Goal: Transaction & Acquisition: Purchase product/service

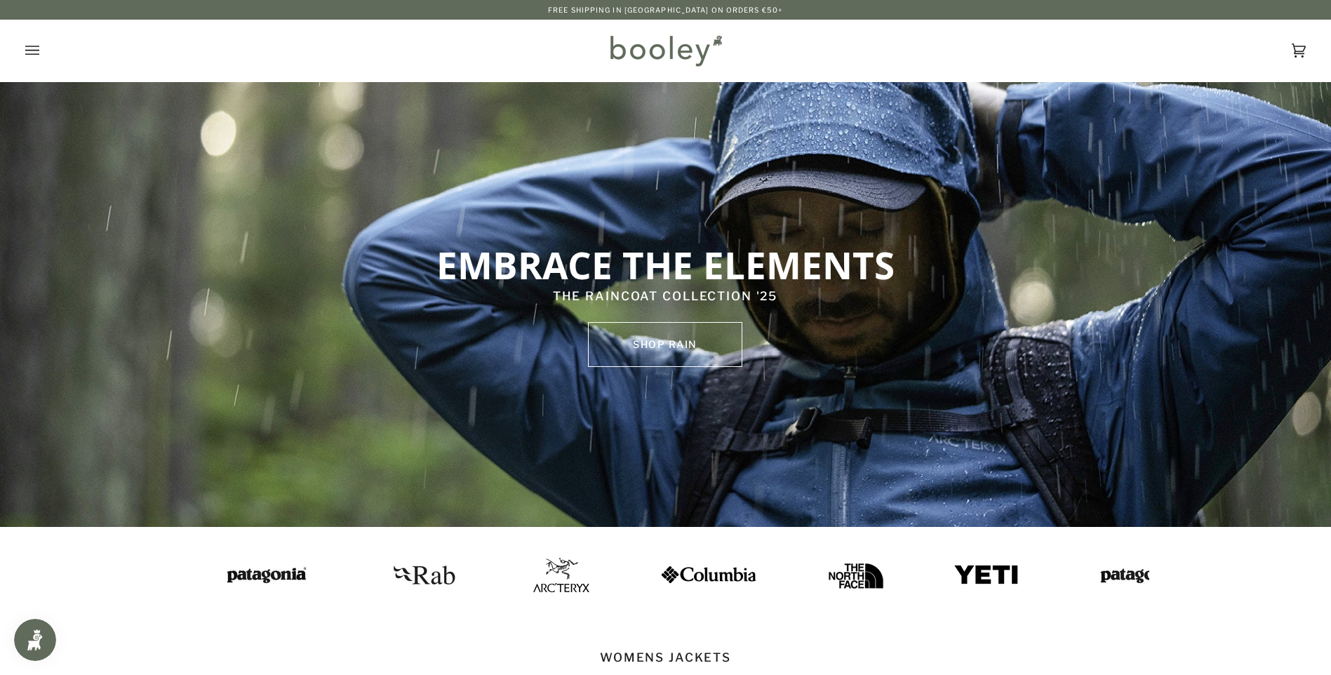
click at [29, 48] on icon "Open menu" at bounding box center [32, 50] width 14 height 21
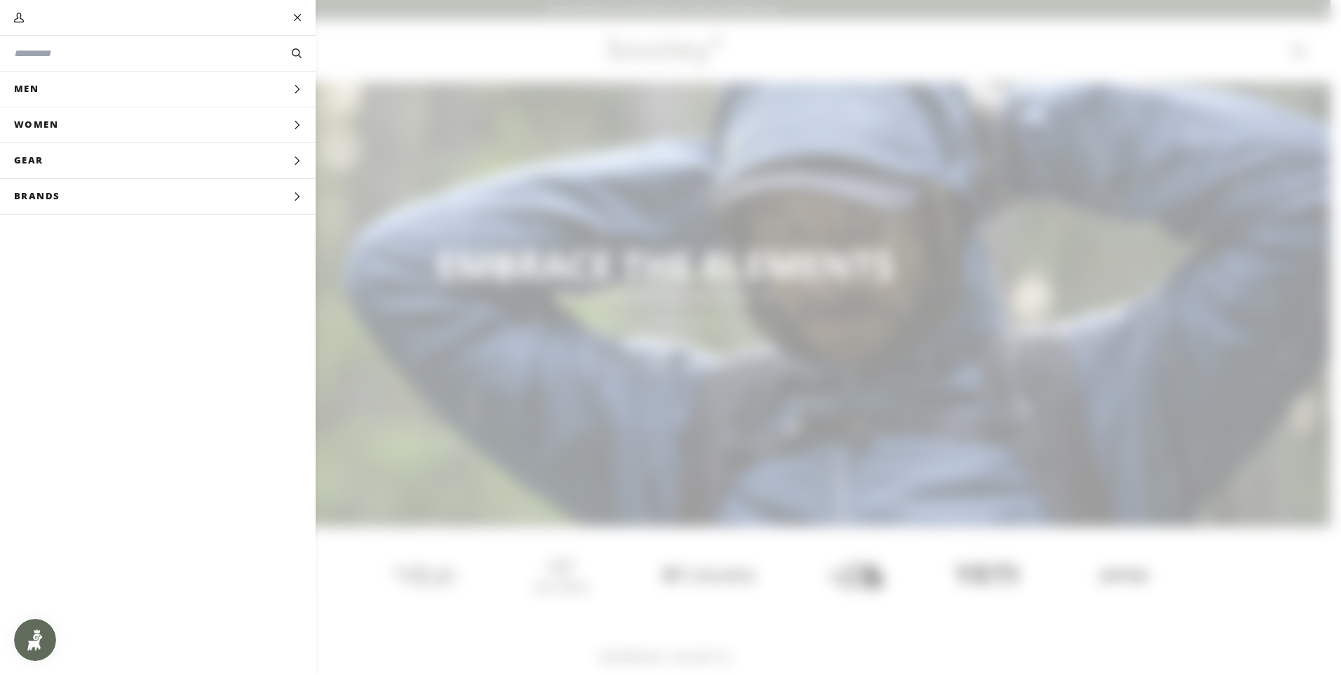
click at [65, 129] on span "Women" at bounding box center [41, 124] width 82 height 35
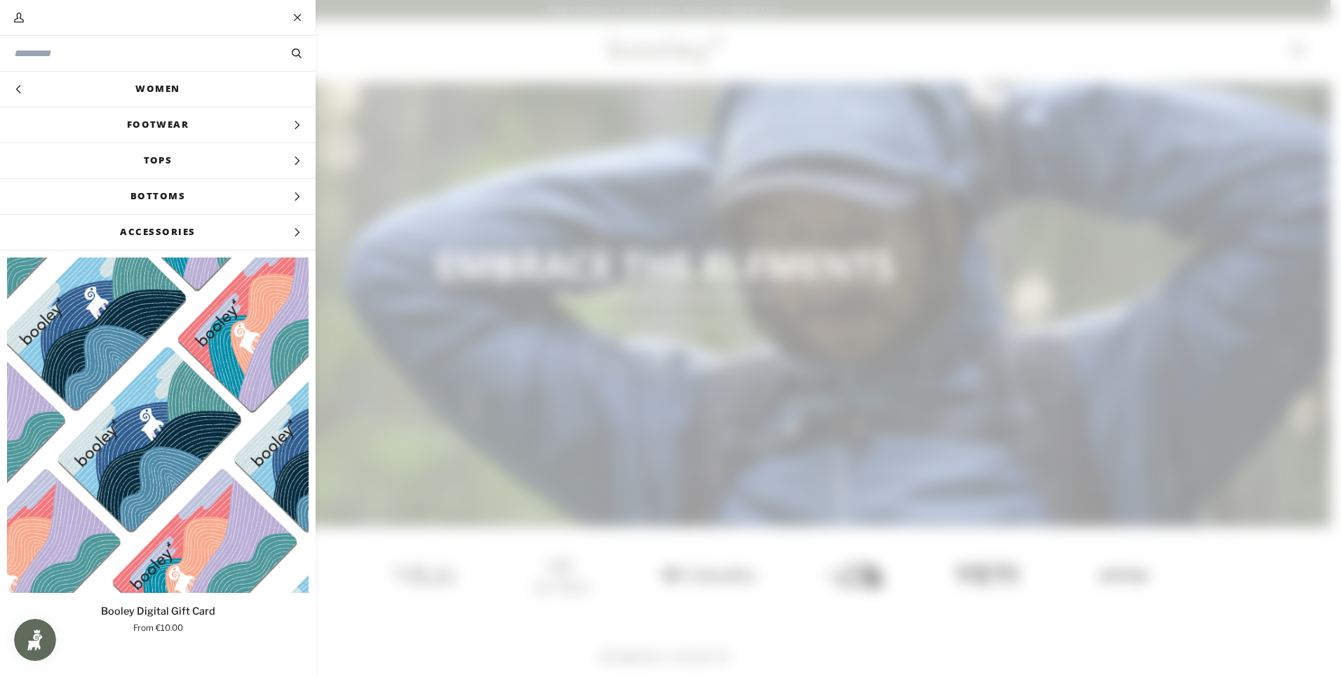
click at [166, 92] on link "Women" at bounding box center [158, 89] width 316 height 35
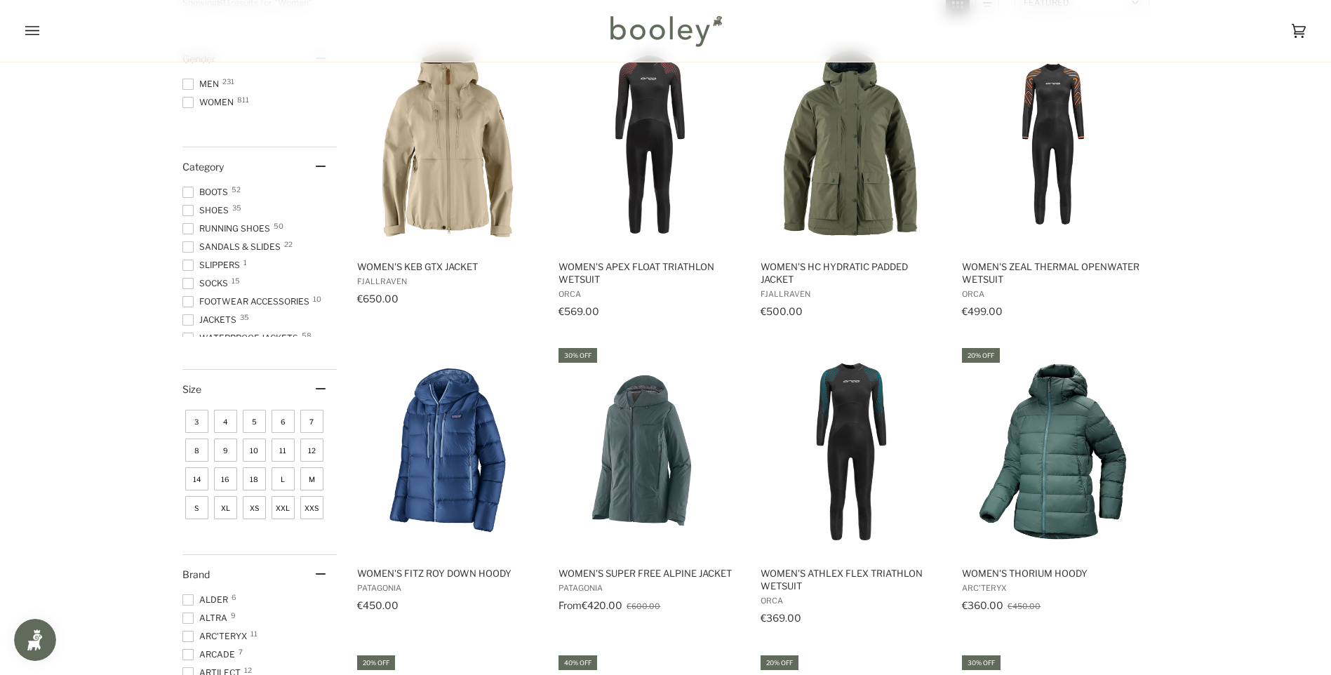
scroll to position [281, 0]
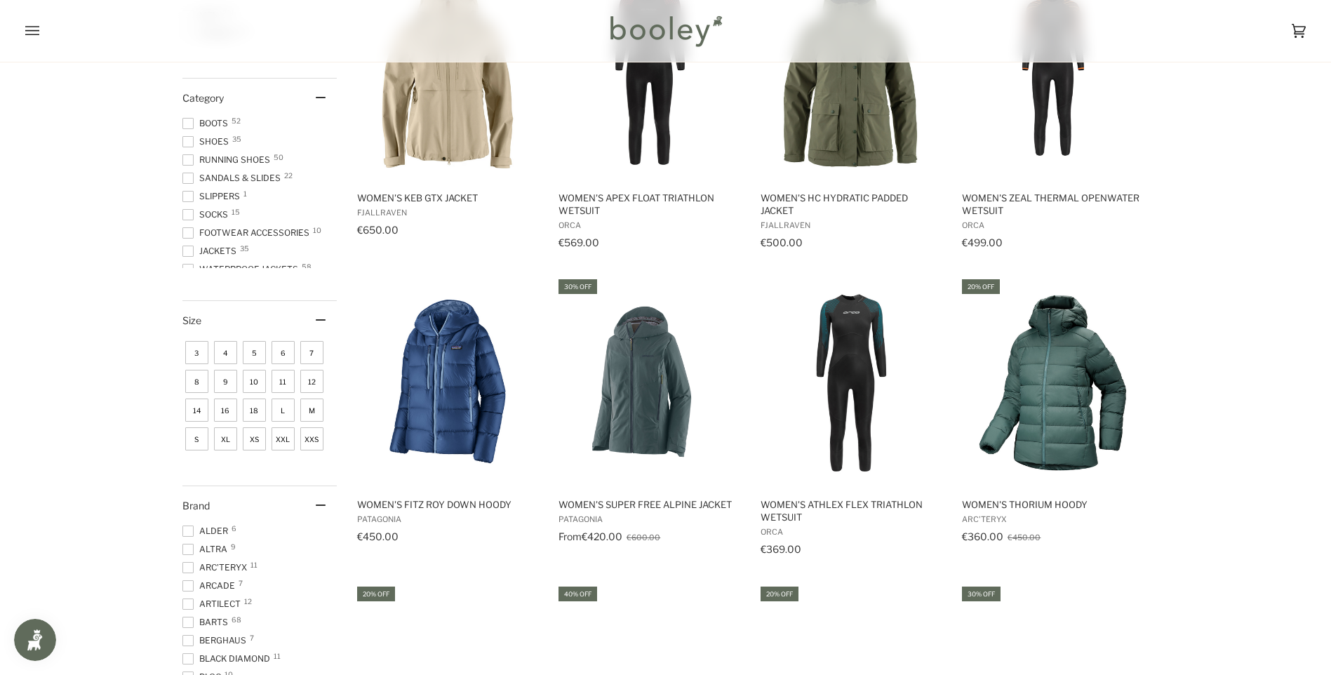
click at [851, 403] on img "Women's Athlex Flex Triathlon Wetsuit" at bounding box center [851, 383] width 186 height 186
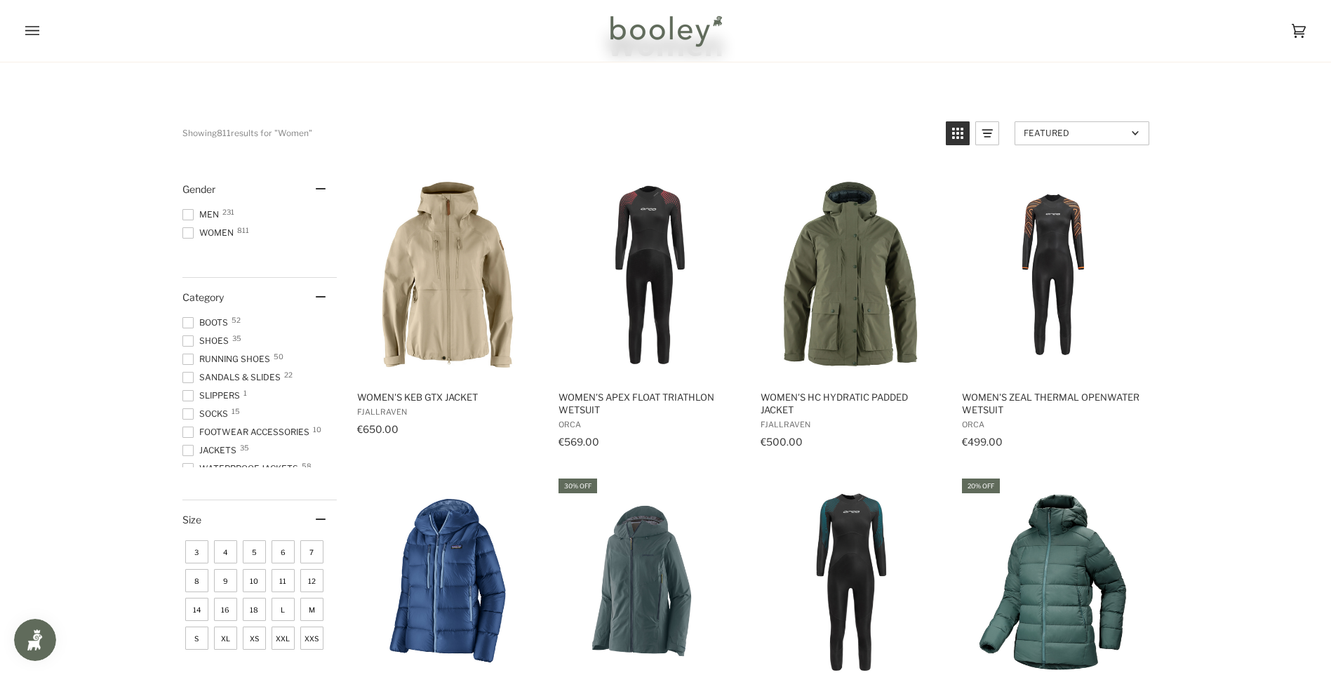
scroll to position [0, 0]
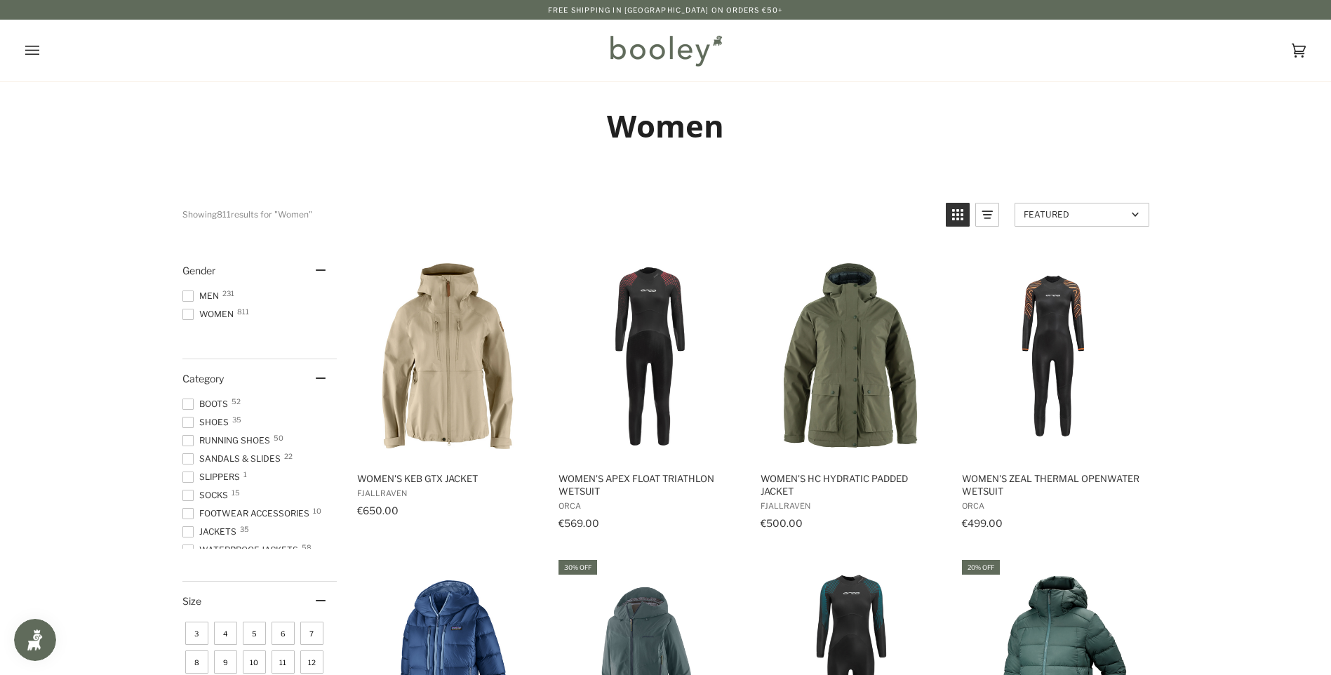
click at [189, 311] on span at bounding box center [187, 314] width 11 height 11
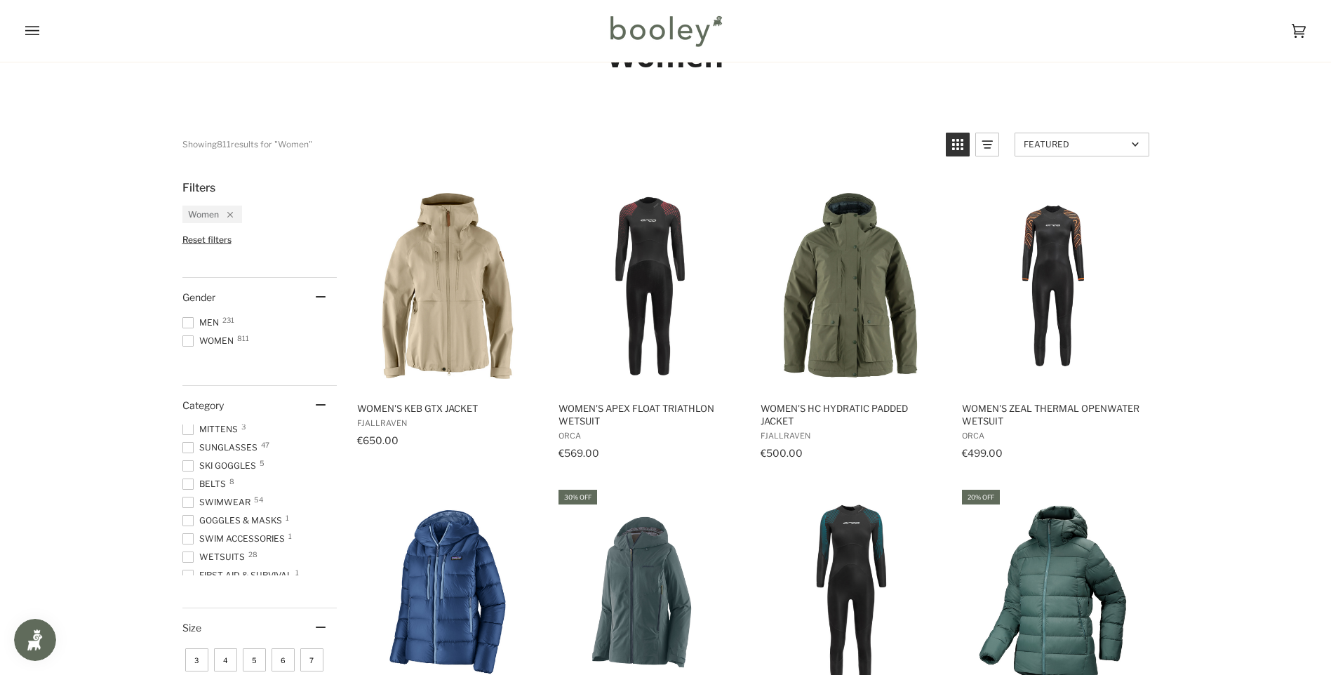
scroll to position [518, 0]
click at [188, 540] on span at bounding box center [187, 545] width 11 height 11
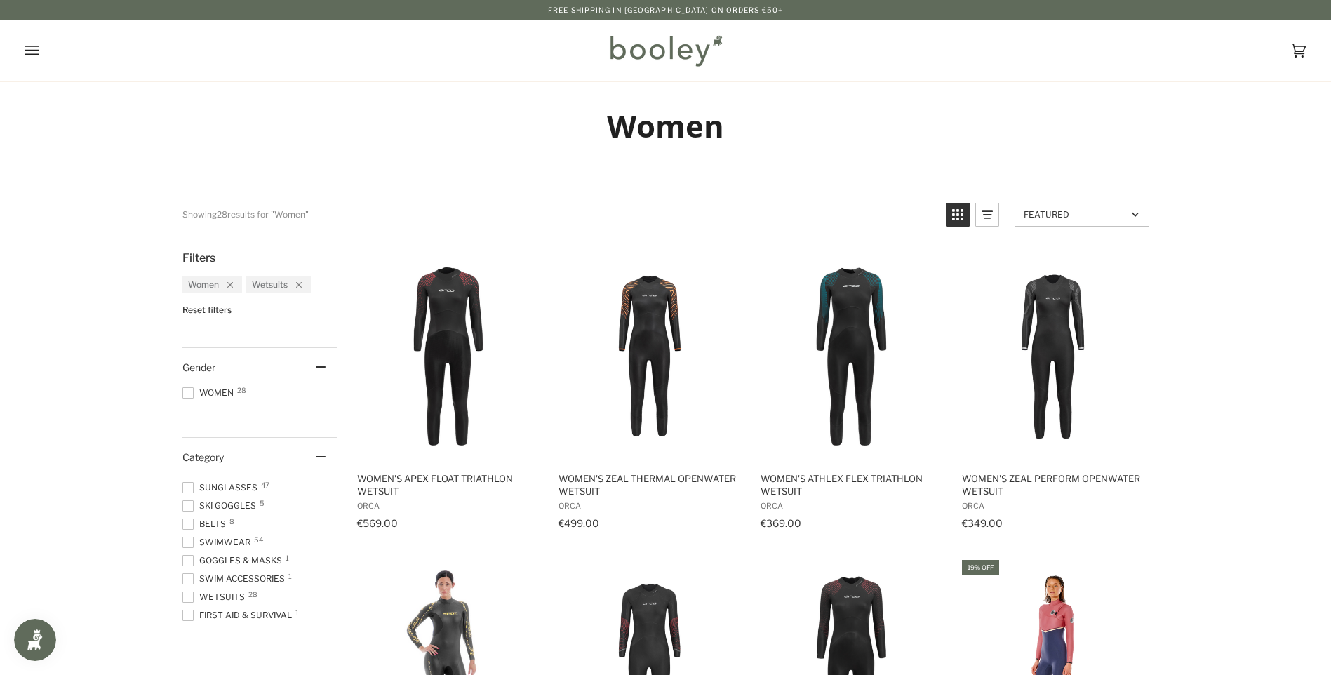
click at [1048, 479] on span "Women's Zeal Perform Openwater Wetsuit" at bounding box center [1053, 484] width 182 height 25
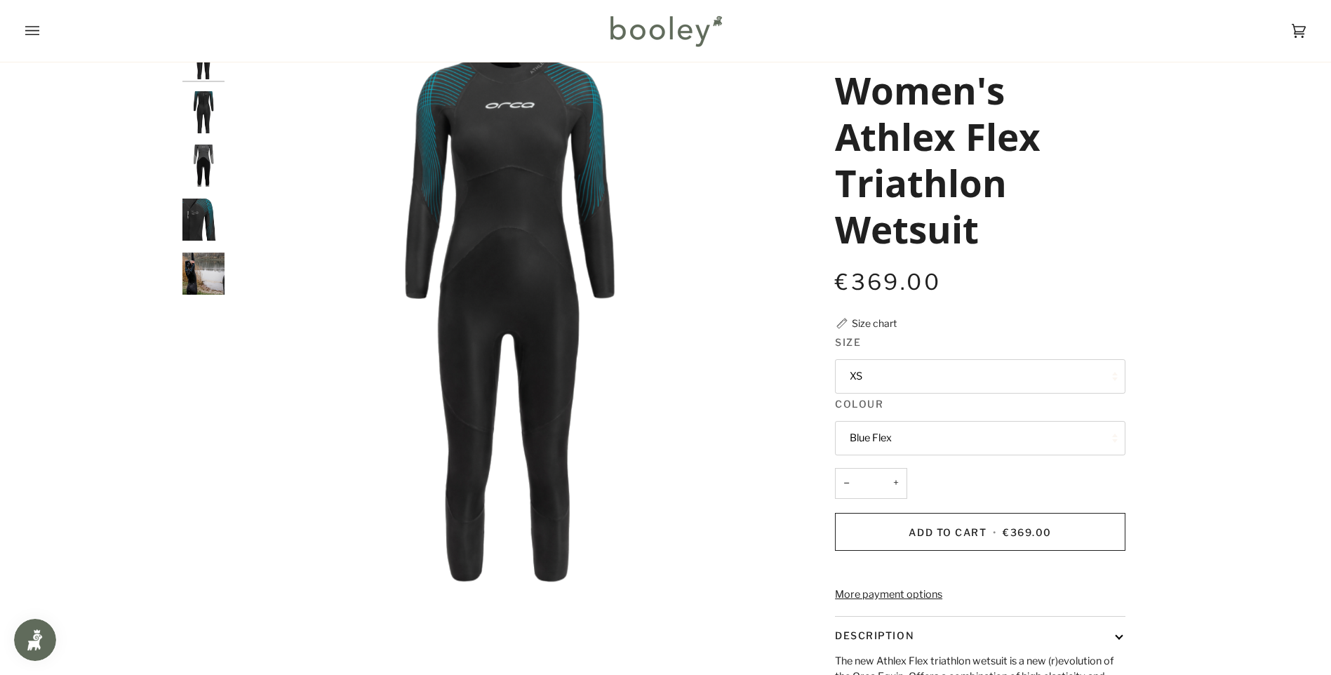
scroll to position [70, 0]
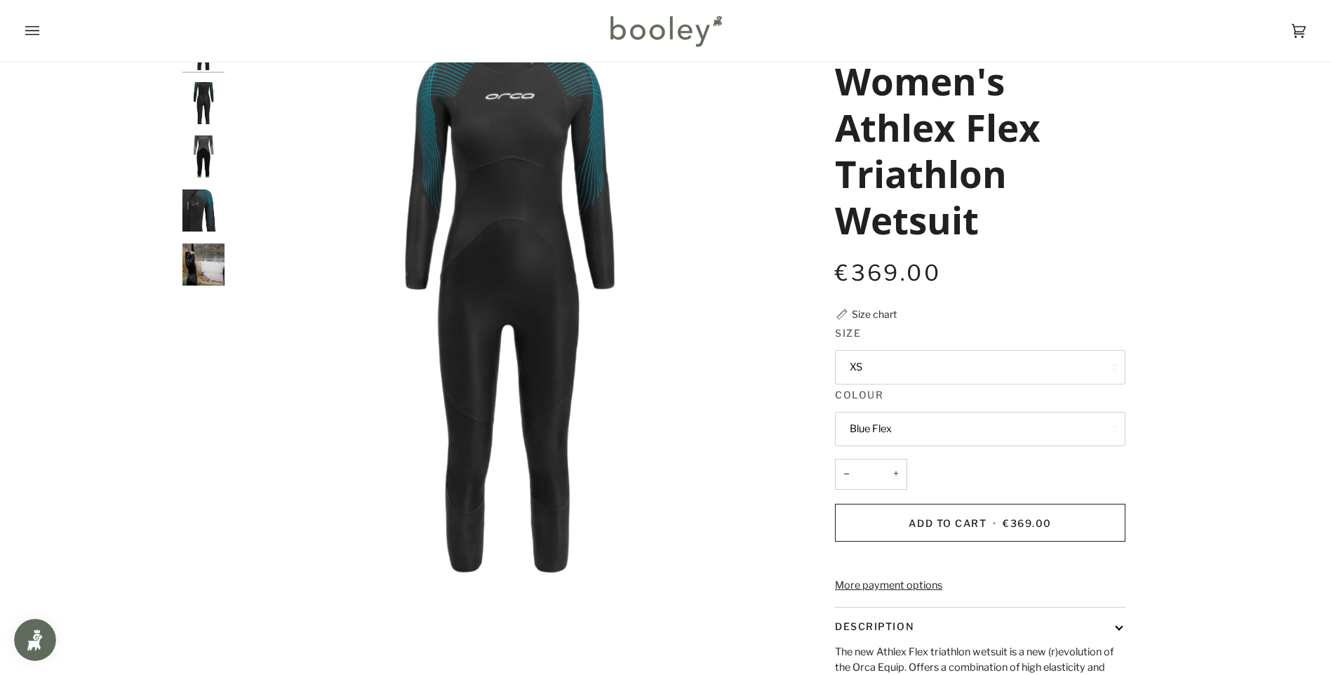
click at [883, 370] on button "XS" at bounding box center [980, 367] width 290 height 34
click at [655, 331] on img "Orca Women's Athlex Flex Triathlon Wetsuit Blue Flex - Booley Galway" at bounding box center [509, 305] width 555 height 555
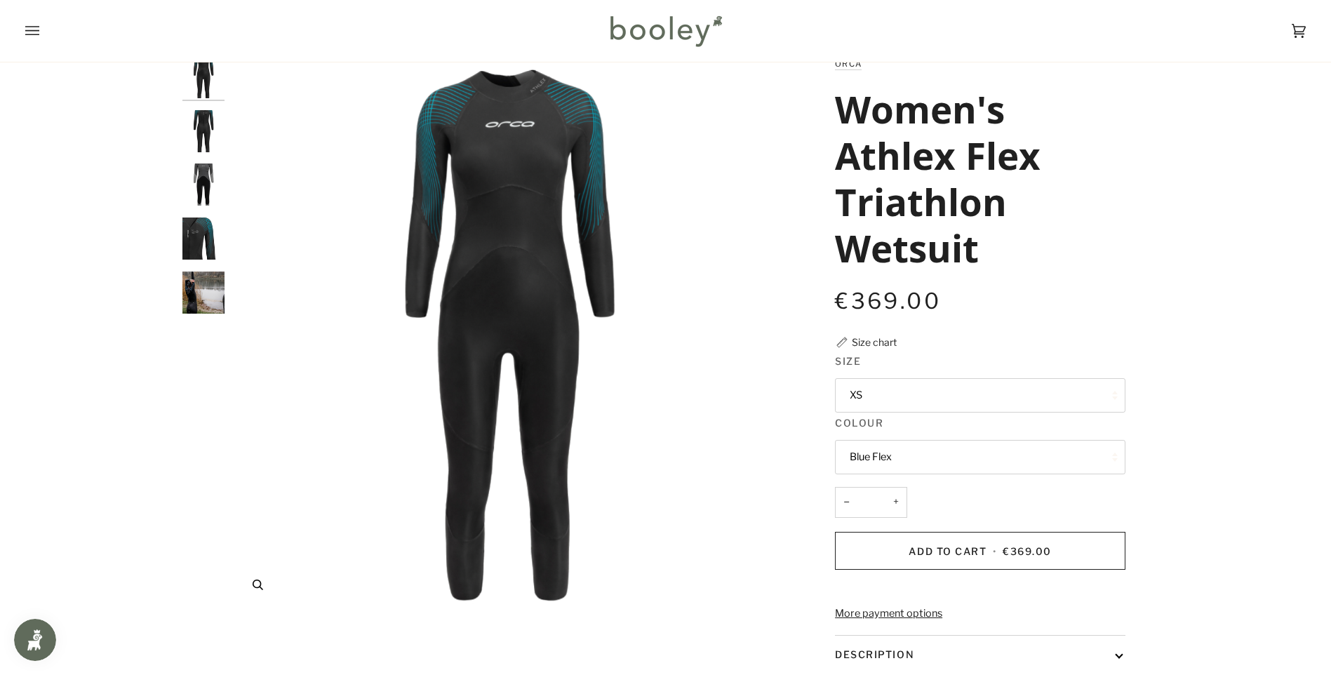
scroll to position [0, 0]
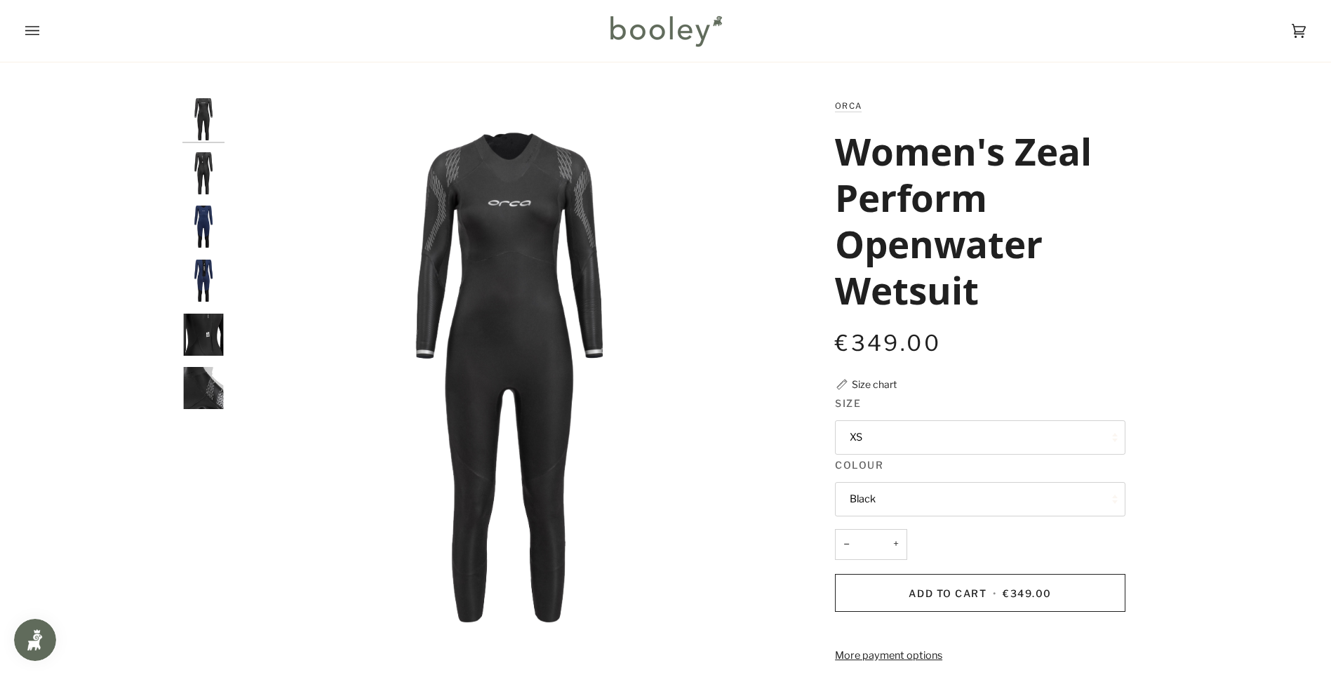
scroll to position [140, 0]
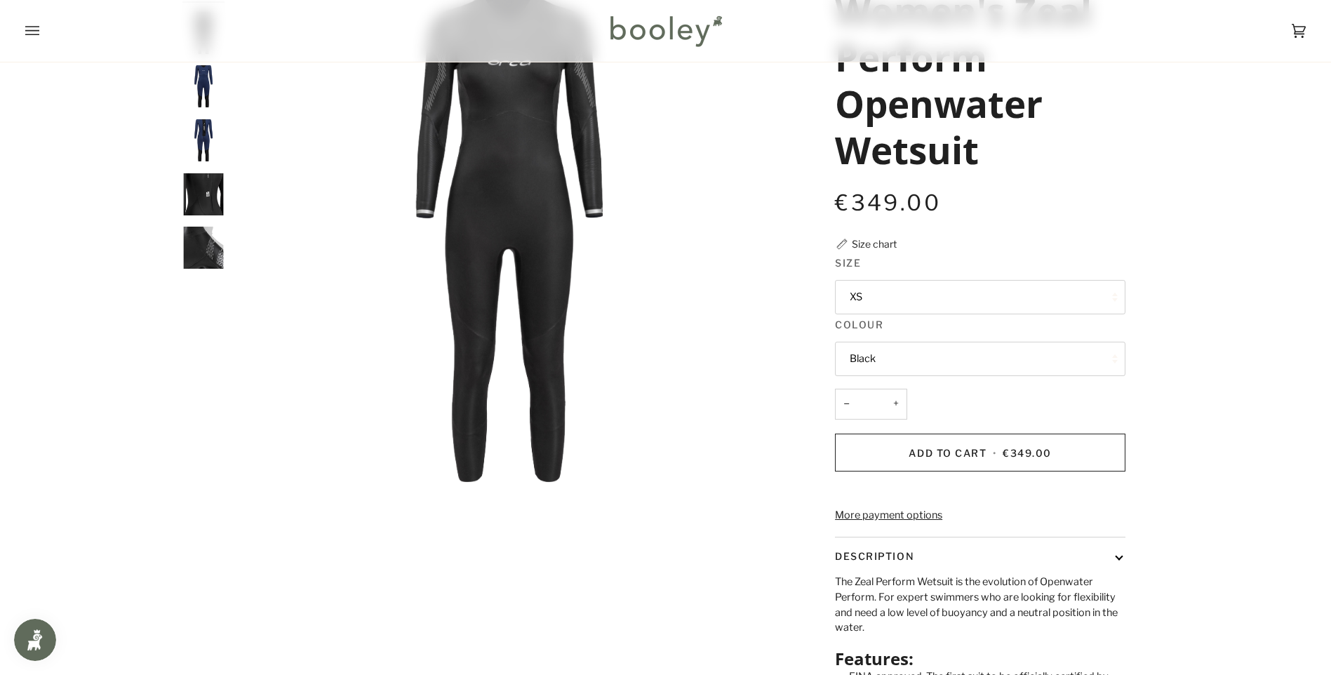
click at [991, 301] on button "XS" at bounding box center [980, 297] width 290 height 34
click at [700, 379] on img "Orca Women's Zeal Perform Openwater Wetsuit Black - Booley Galway" at bounding box center [509, 235] width 555 height 555
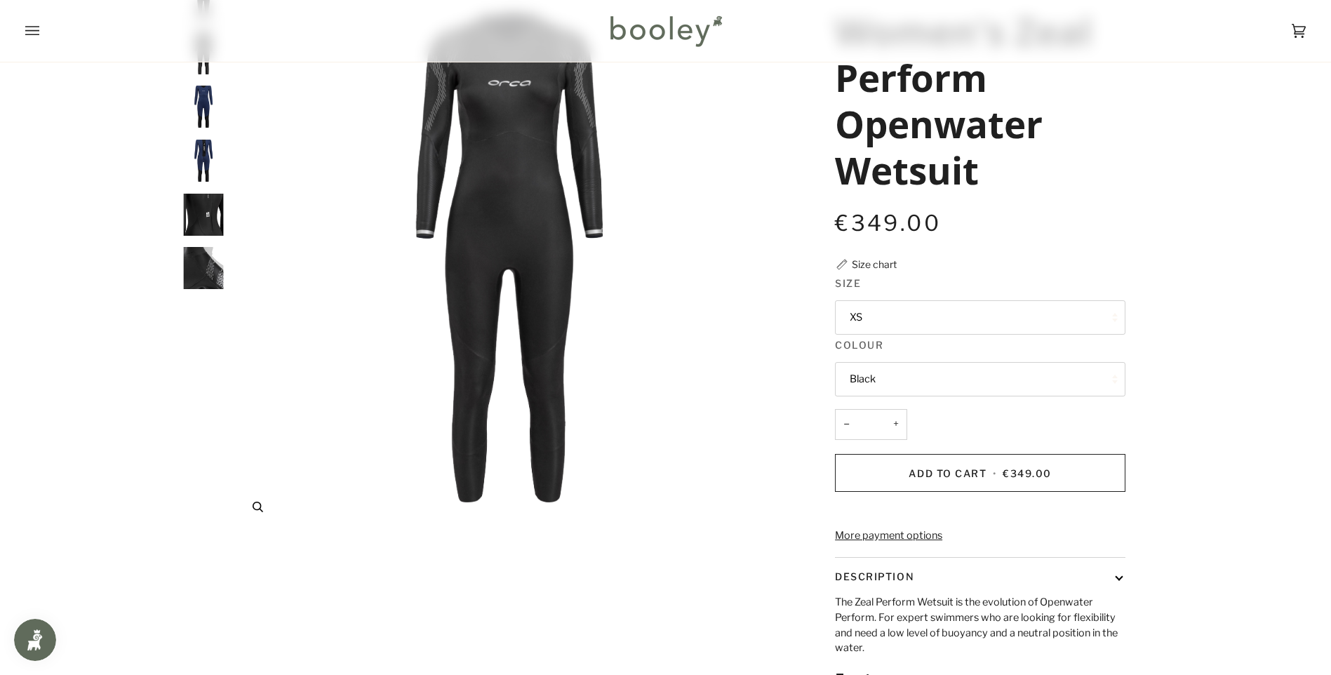
scroll to position [0, 0]
